Goal: Information Seeking & Learning: Learn about a topic

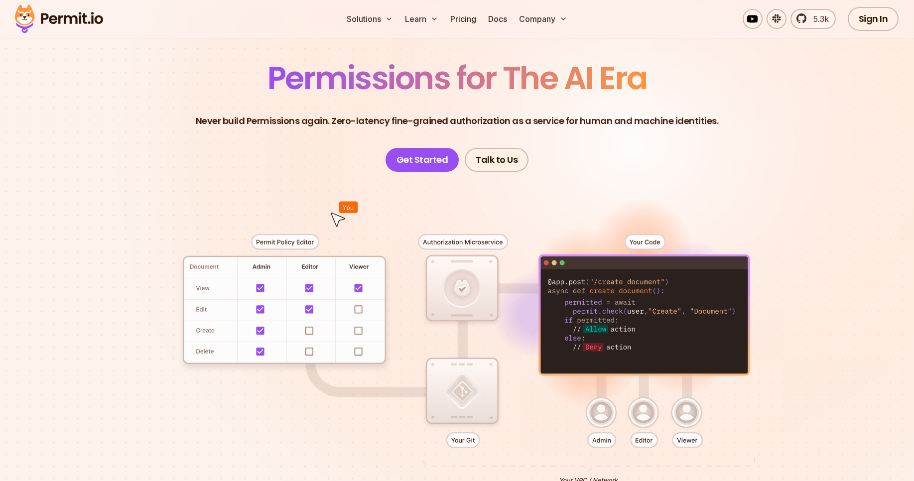
scroll to position [64, 0]
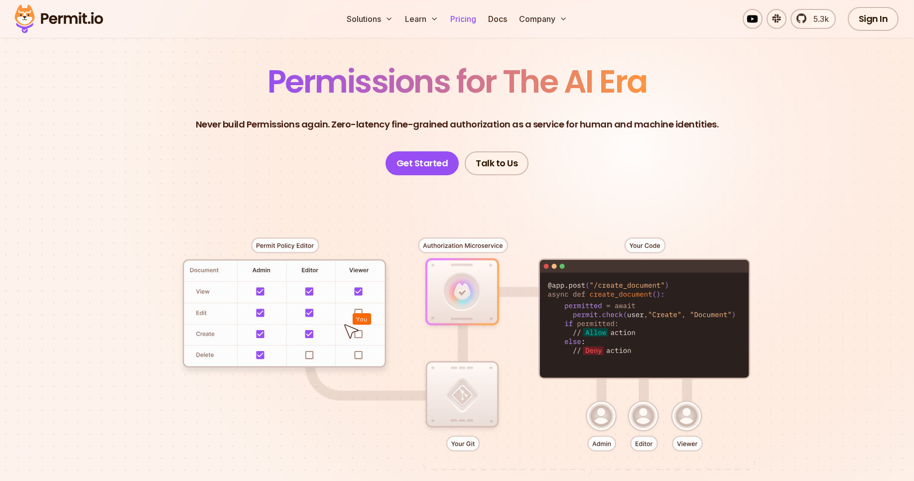
click at [474, 19] on link "Pricing" at bounding box center [463, 19] width 34 height 20
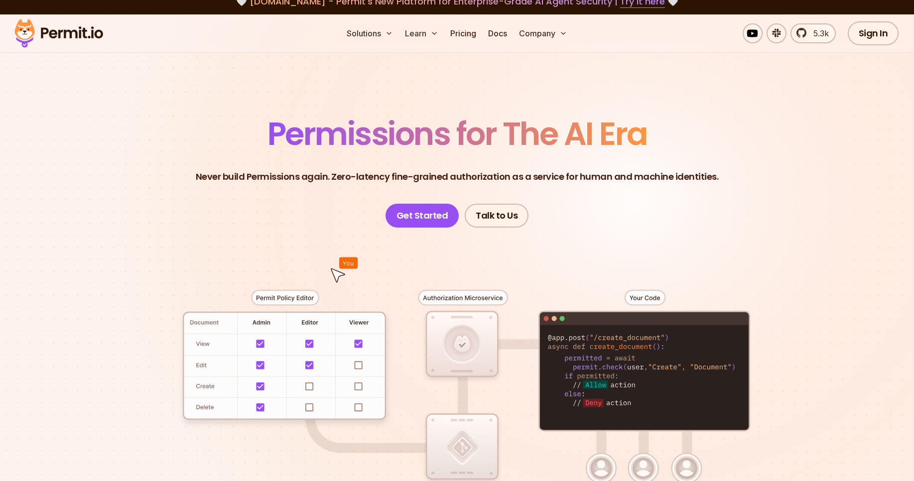
scroll to position [64, 0]
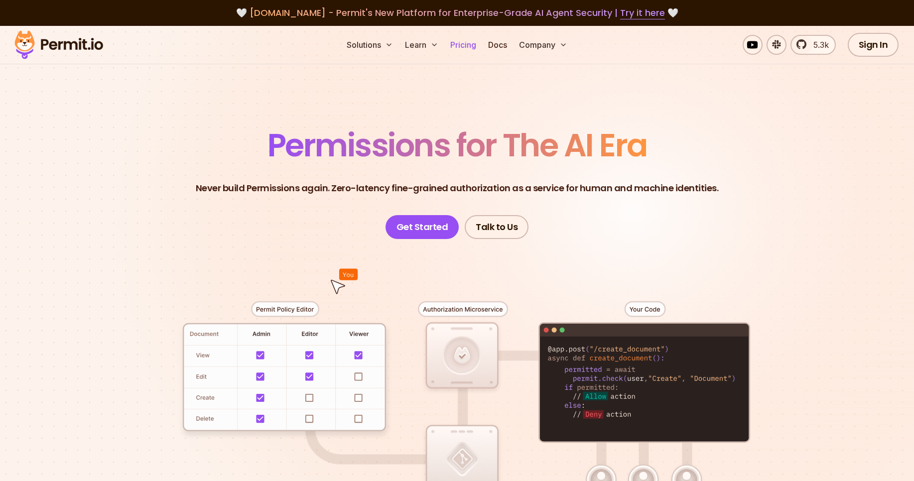
click at [466, 45] on link "Pricing" at bounding box center [463, 45] width 34 height 20
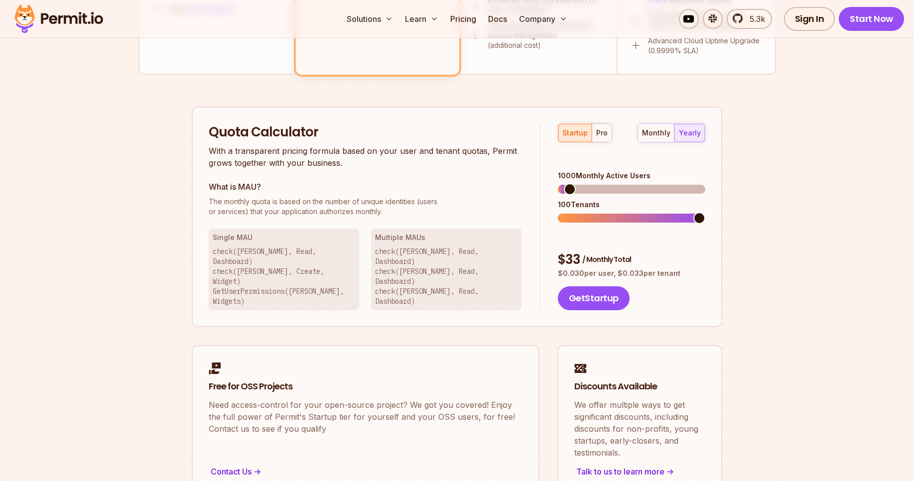
scroll to position [630, 0]
